Goal: Task Accomplishment & Management: Manage account settings

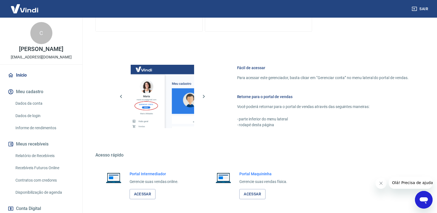
scroll to position [217, 0]
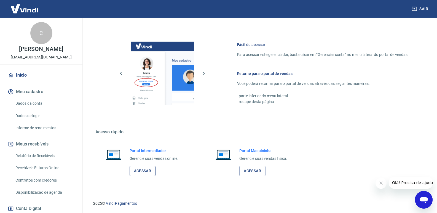
click at [141, 170] on link "Acessar" at bounding box center [143, 171] width 26 height 10
